Goal: Use online tool/utility: Use online tool/utility

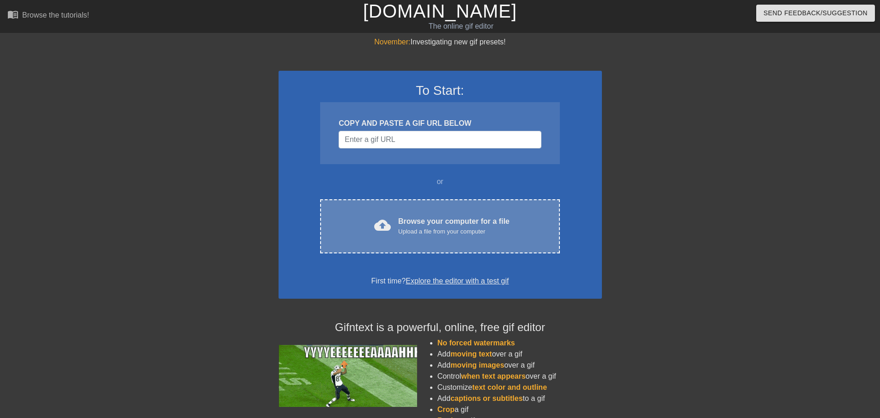
click at [456, 242] on div "cloud_upload Browse your computer for a file Upload a file from your computer C…" at bounding box center [439, 226] width 239 height 54
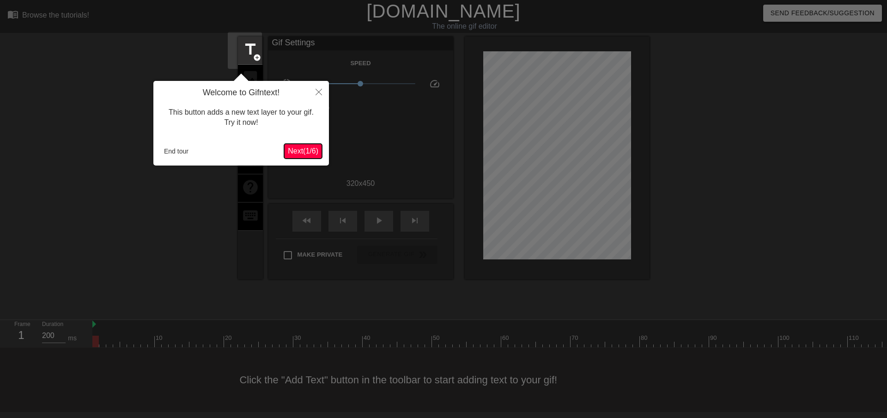
click at [305, 152] on span "Next ( 1 / 6 )" at bounding box center [303, 151] width 30 height 8
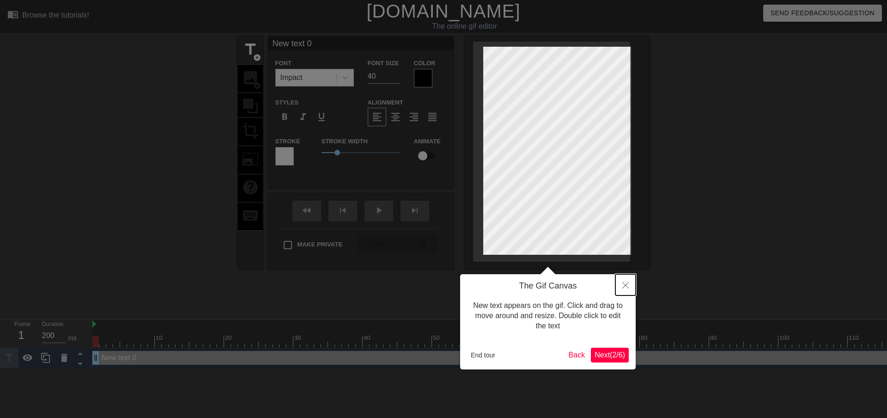
click at [629, 275] on button "Close" at bounding box center [625, 284] width 20 height 21
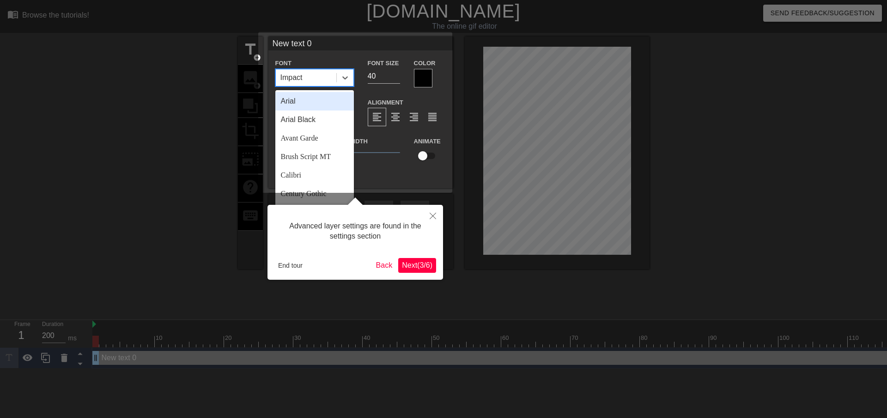
click at [324, 82] on div "Impact" at bounding box center [306, 77] width 61 height 17
click at [311, 152] on div "Brush Script MT" at bounding box center [314, 156] width 79 height 18
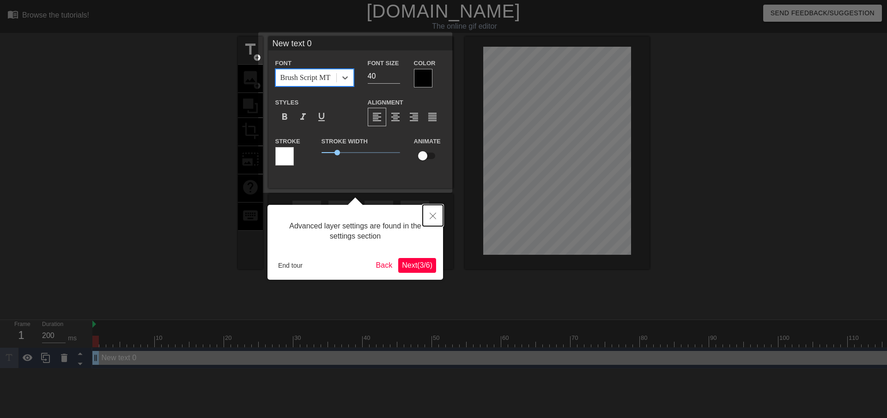
click at [437, 218] on button "Close" at bounding box center [433, 215] width 20 height 21
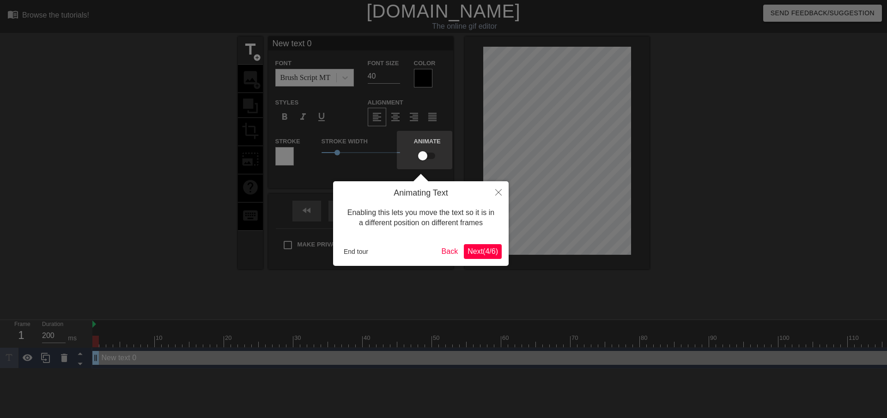
click at [486, 252] on span "Next ( 4 / 6 )" at bounding box center [483, 251] width 30 height 8
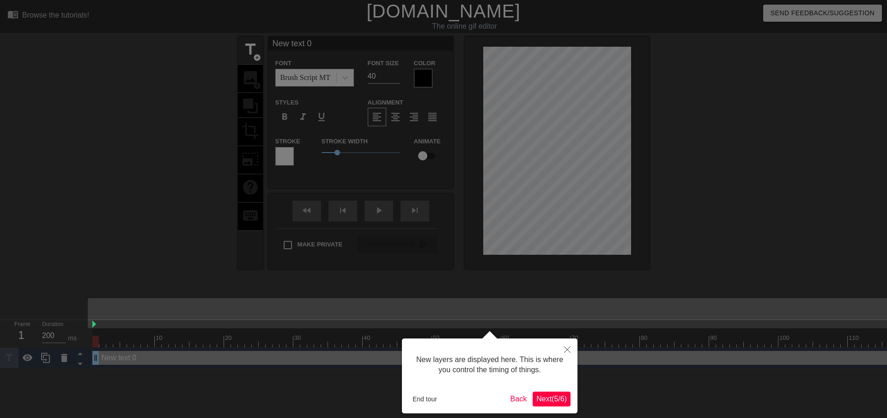
click at [685, 104] on div at bounding box center [443, 209] width 887 height 418
click at [314, 246] on div at bounding box center [443, 209] width 887 height 418
click at [563, 351] on button "Close" at bounding box center [567, 348] width 20 height 21
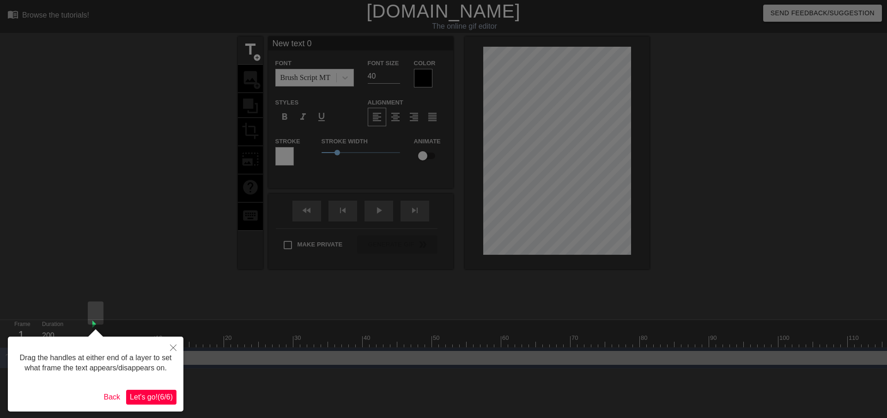
click at [219, 306] on div at bounding box center [443, 209] width 887 height 418
